Goal: Task Accomplishment & Management: Complete application form

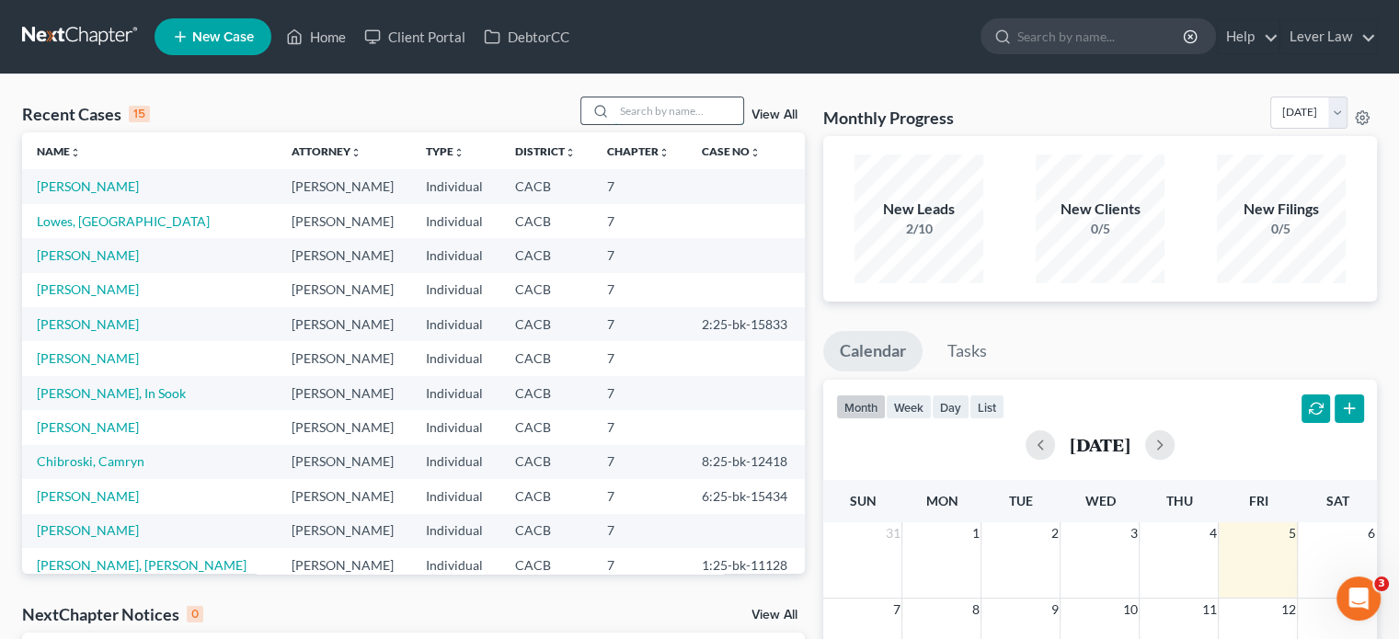
click at [646, 113] on input "search" at bounding box center [678, 110] width 129 height 27
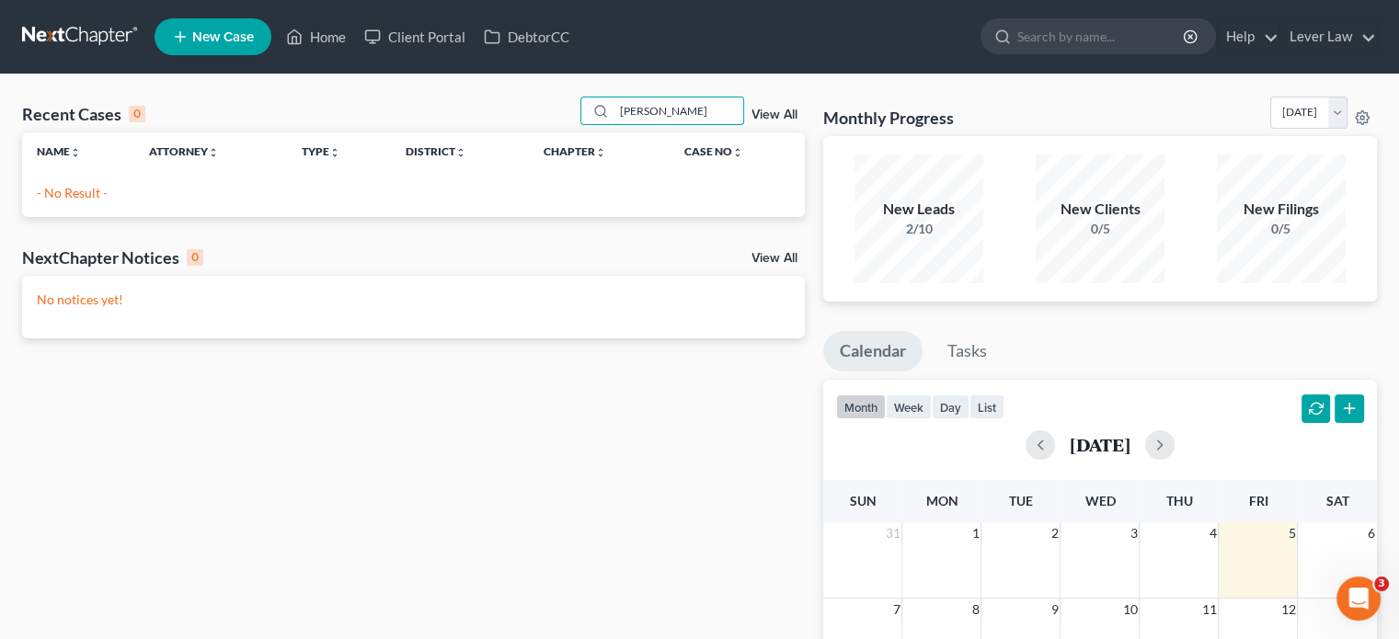
type input "[PERSON_NAME]"
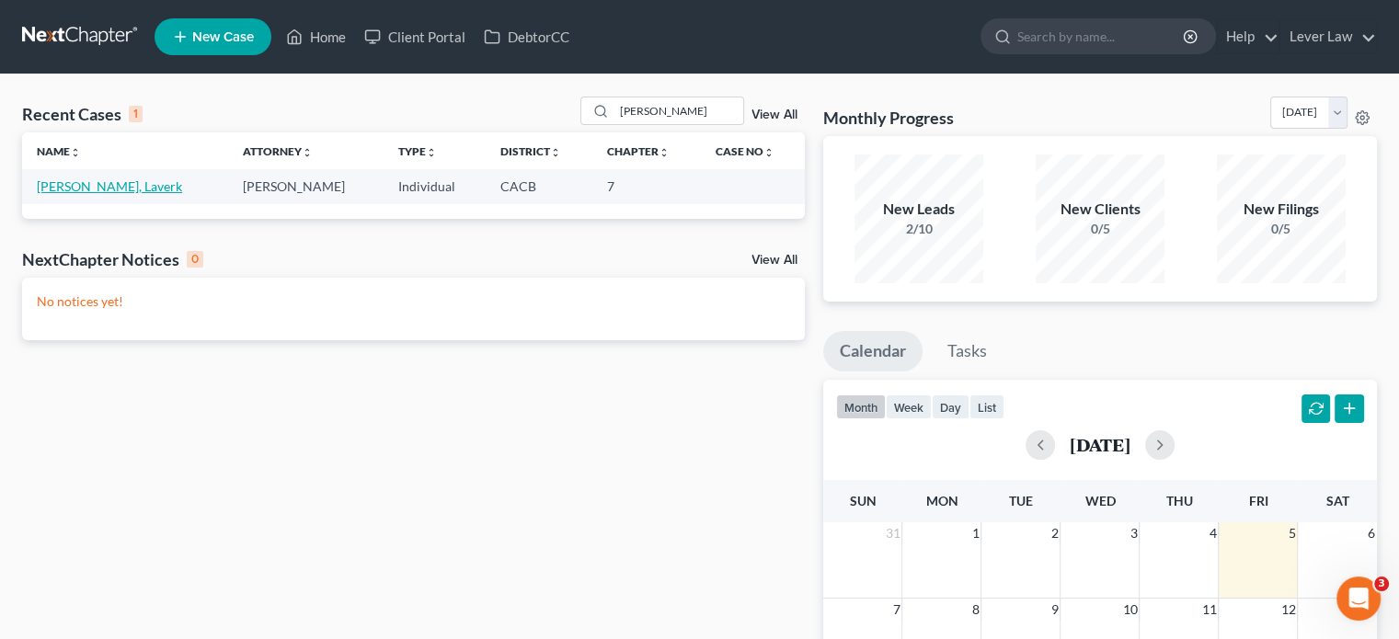
click at [117, 189] on link "[PERSON_NAME], Laverk" at bounding box center [109, 186] width 145 height 16
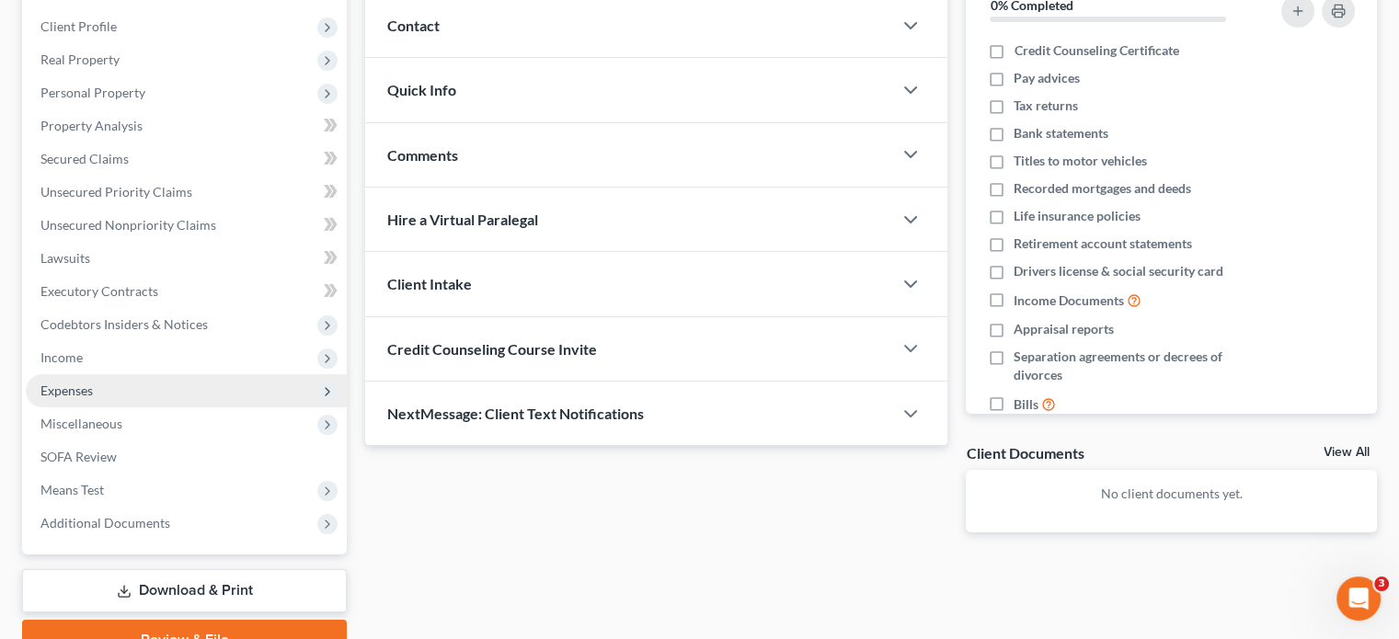
scroll to position [337, 0]
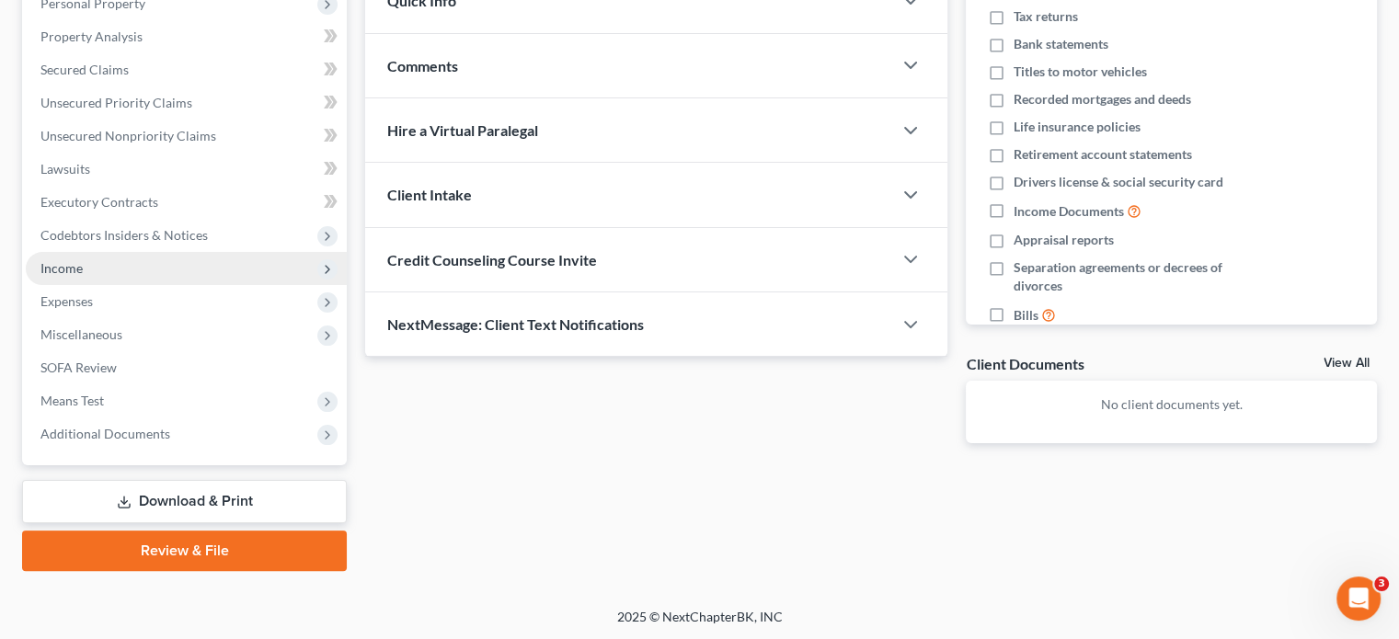
click at [86, 274] on span "Income" at bounding box center [186, 268] width 321 height 33
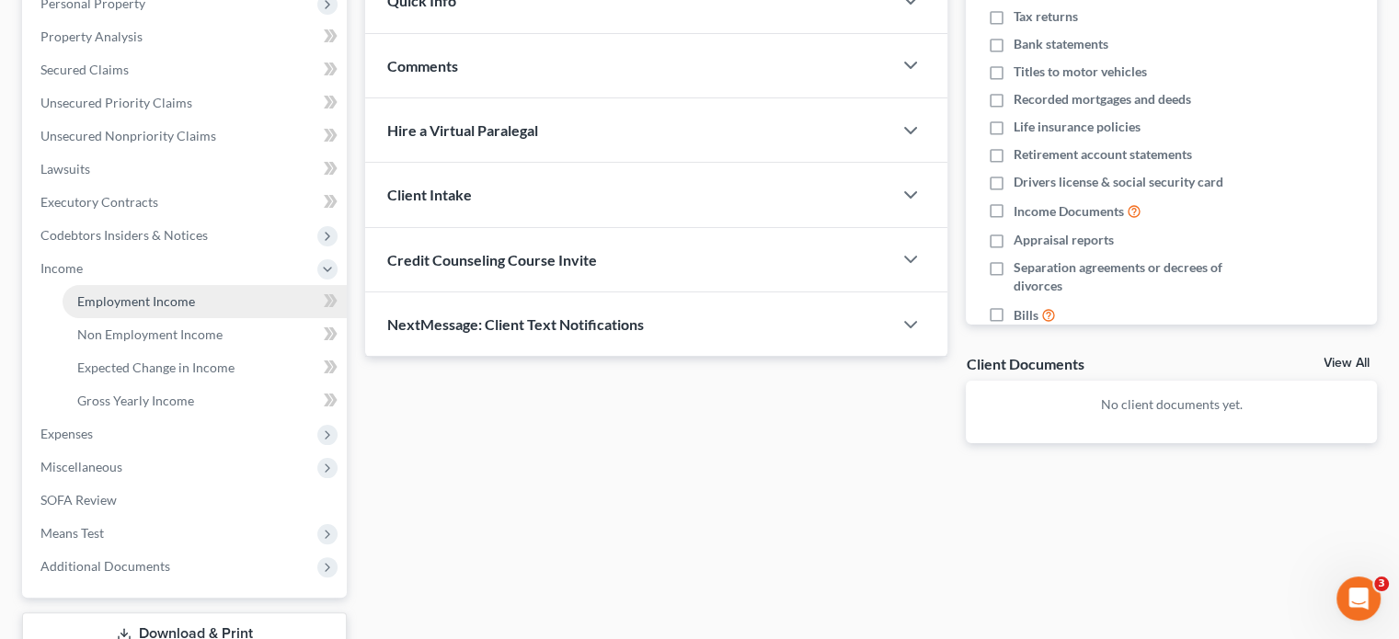
drag, startPoint x: 89, startPoint y: 294, endPoint x: 174, endPoint y: 293, distance: 84.6
click at [90, 294] on span "Employment Income" at bounding box center [136, 301] width 118 height 16
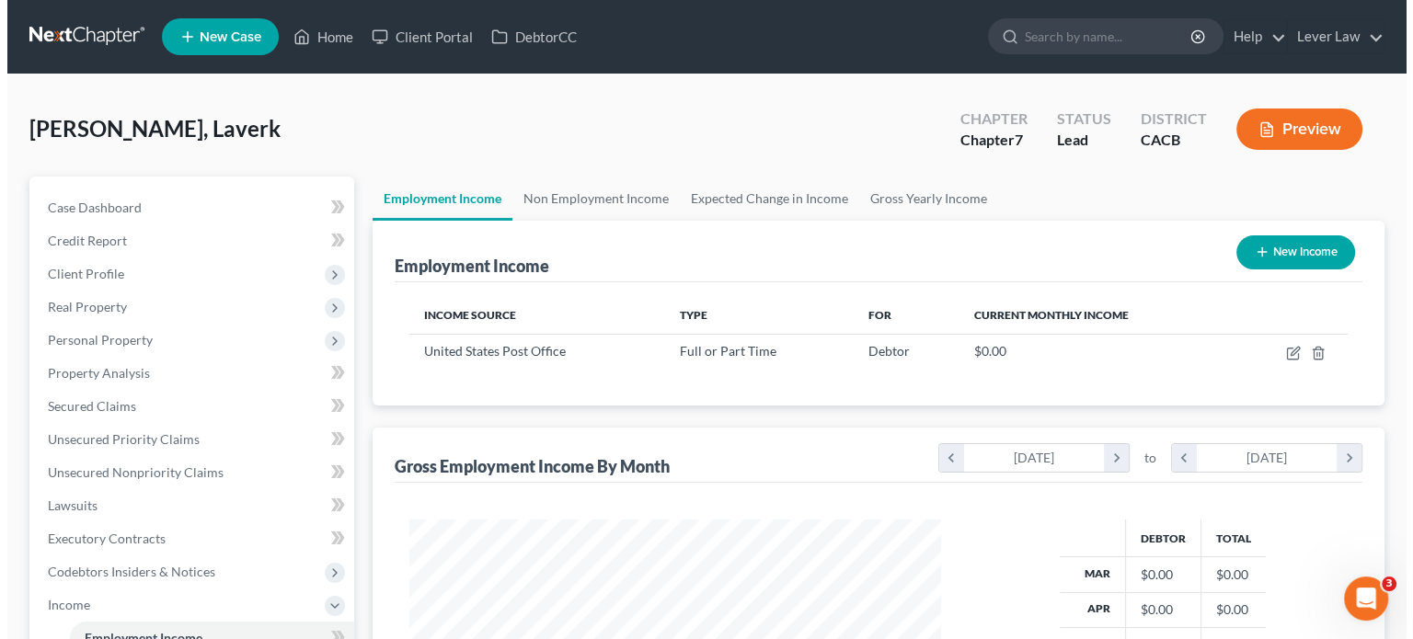
scroll to position [327, 567]
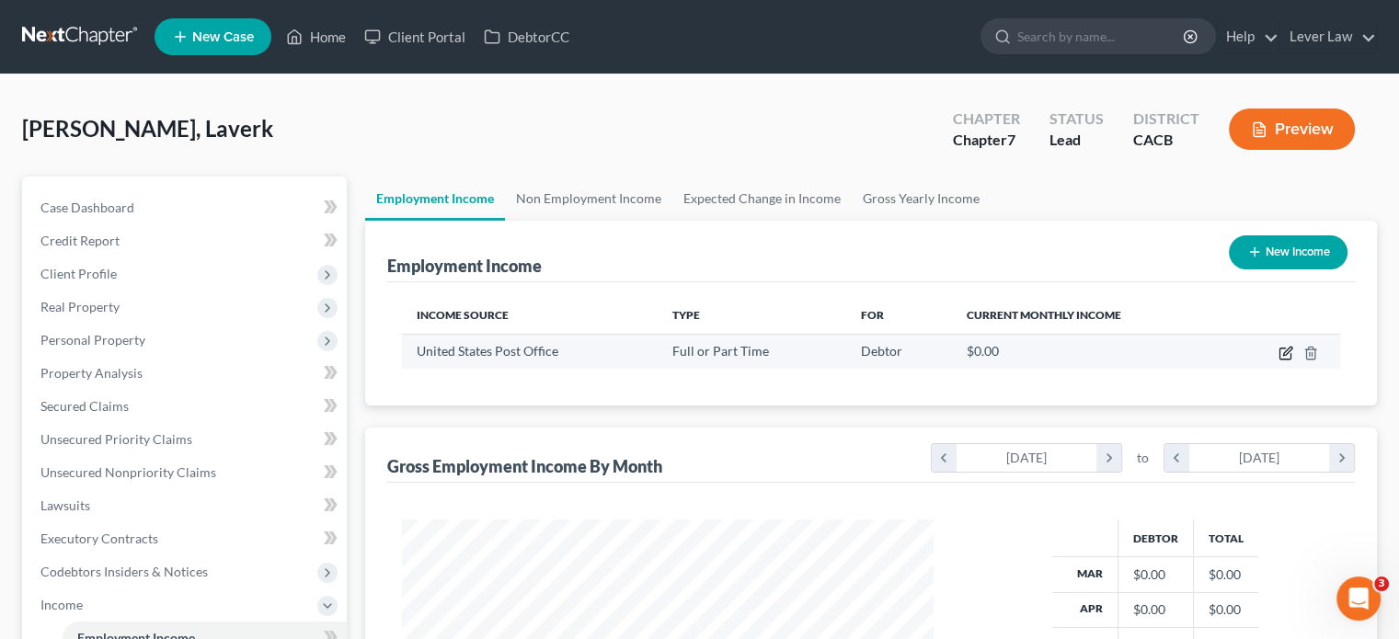
click at [1283, 351] on icon "button" at bounding box center [1285, 353] width 15 height 15
select select "0"
select select "4"
select select "0"
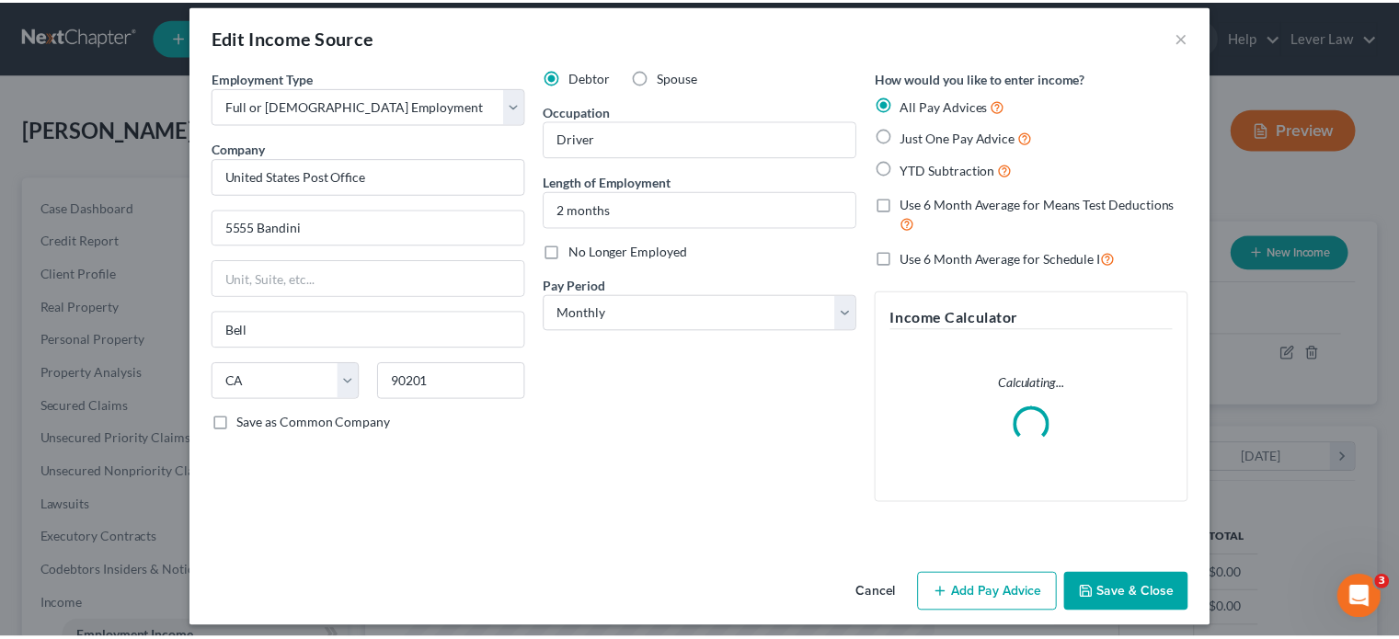
scroll to position [26, 0]
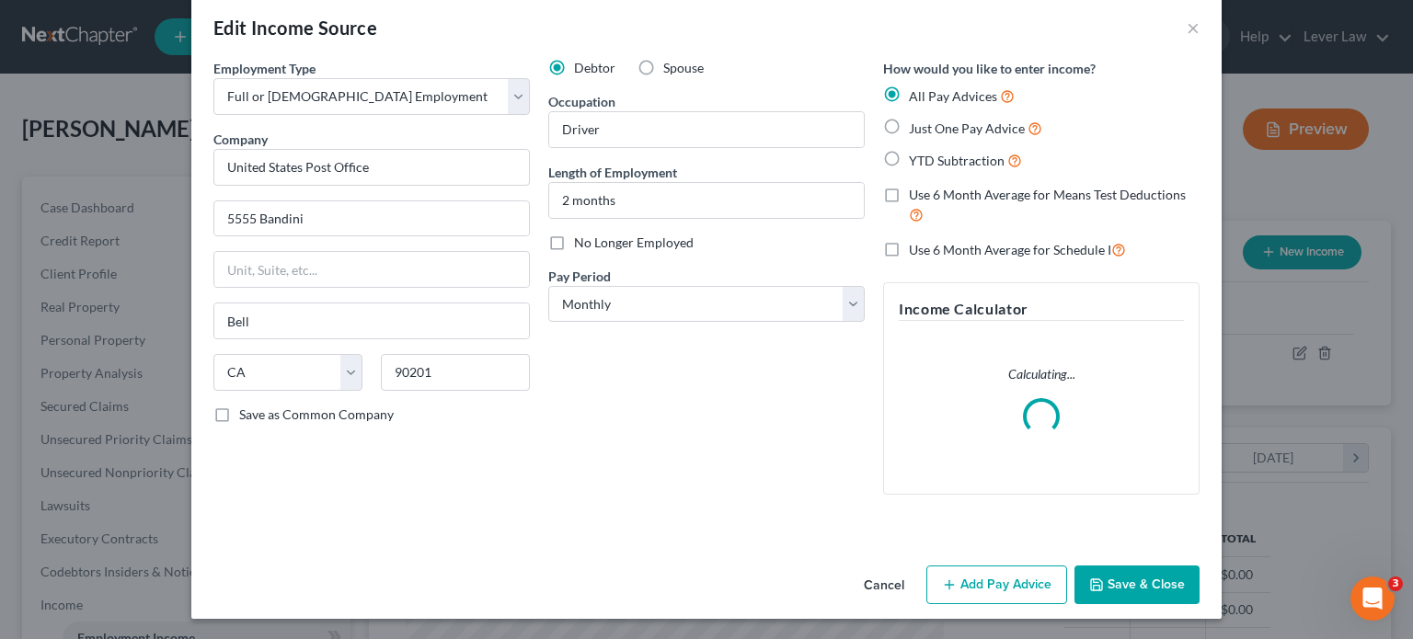
click at [1174, 594] on button "Save & Close" at bounding box center [1136, 585] width 125 height 39
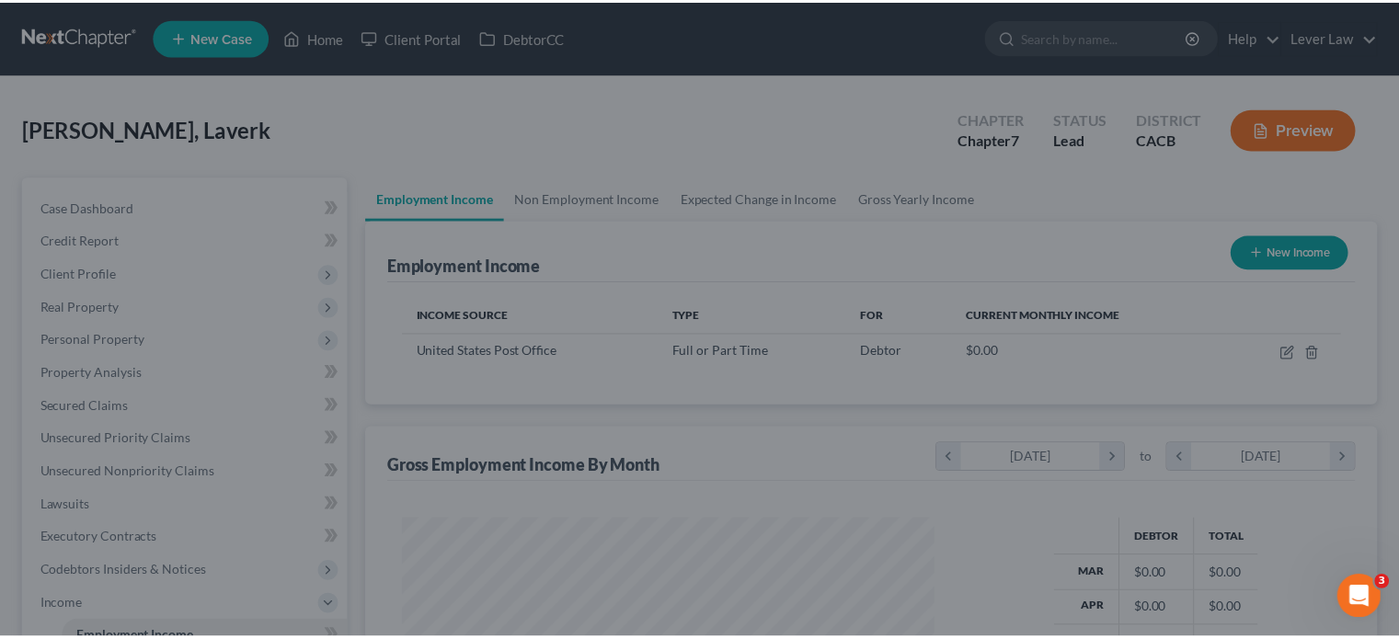
scroll to position [919342, 919101]
